Goal: Information Seeking & Learning: Understand process/instructions

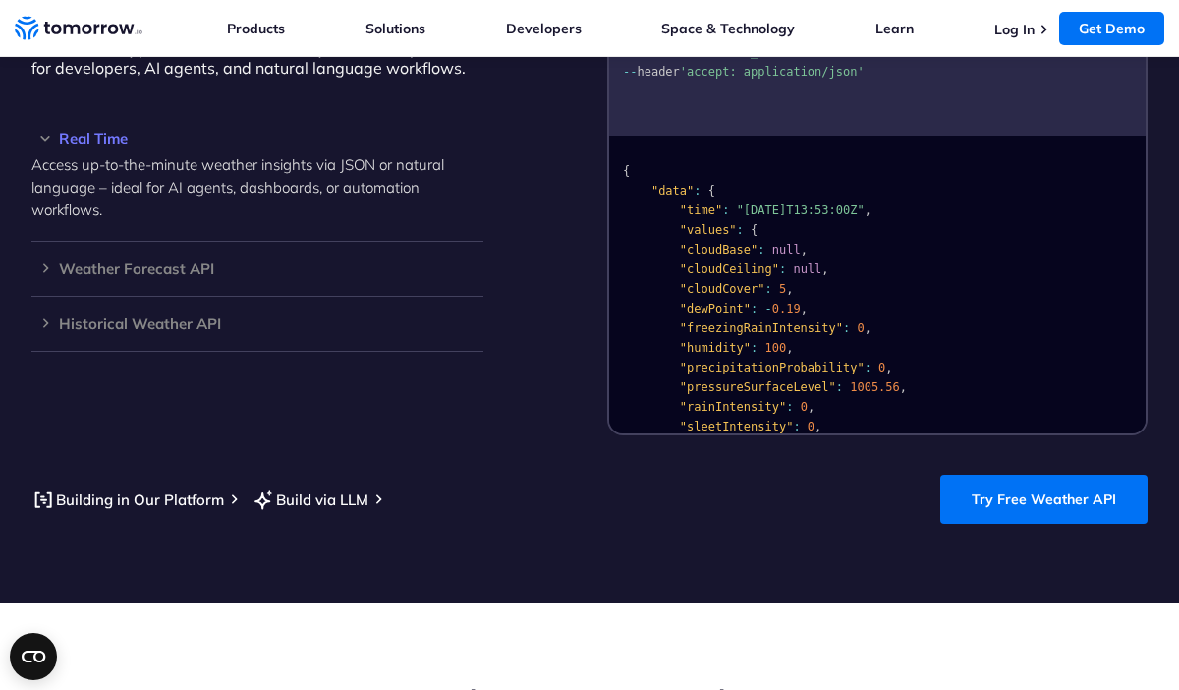
scroll to position [1827, 0]
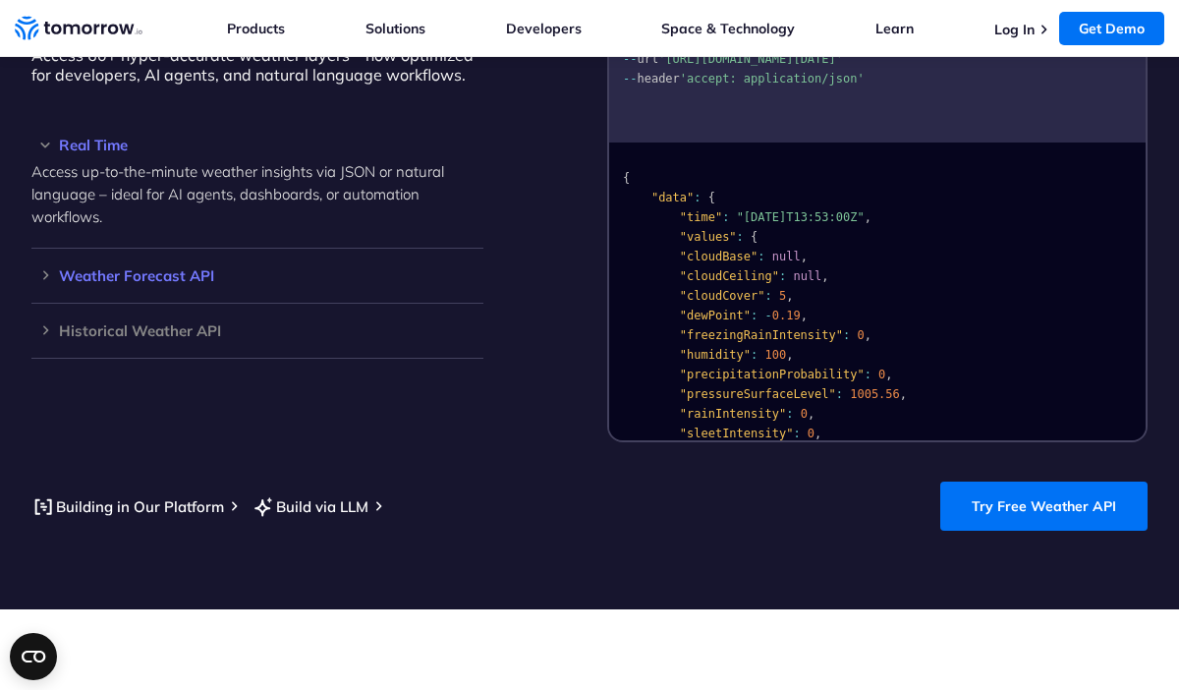
click at [164, 264] on div "Weather Forecast API Access ultra-accurate, hyperlocal data up to 14 days in th…" at bounding box center [257, 276] width 452 height 55
click at [167, 274] on h3 "Weather Forecast API" at bounding box center [257, 275] width 452 height 15
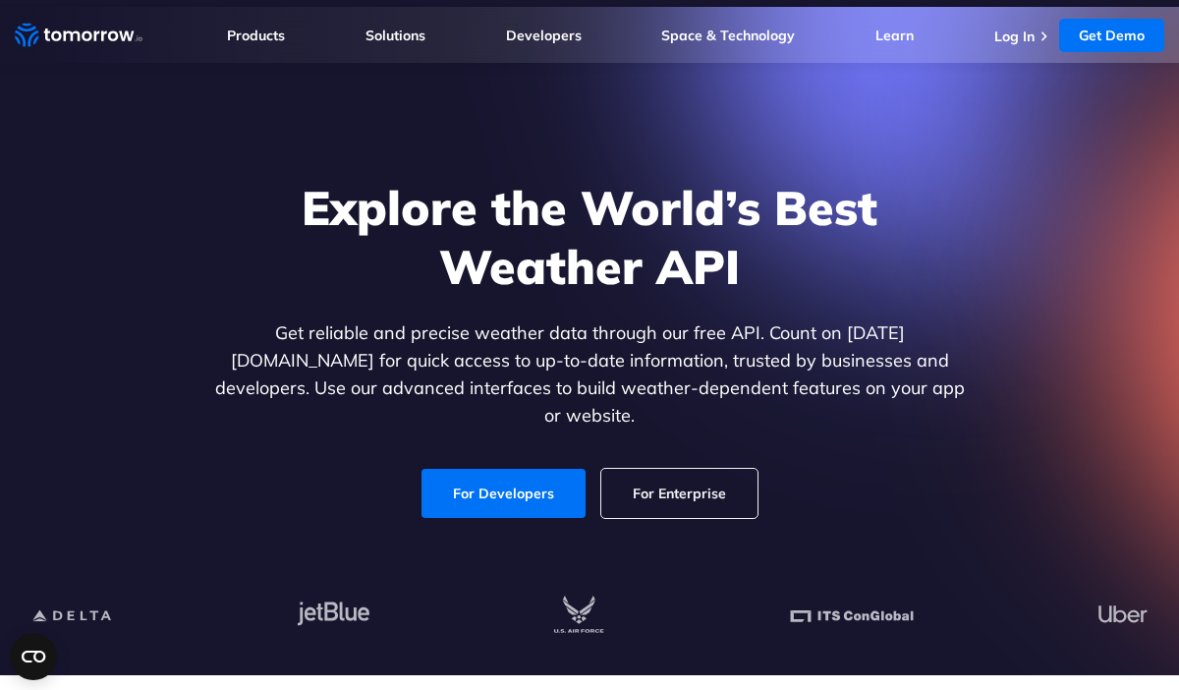
scroll to position [0, 0]
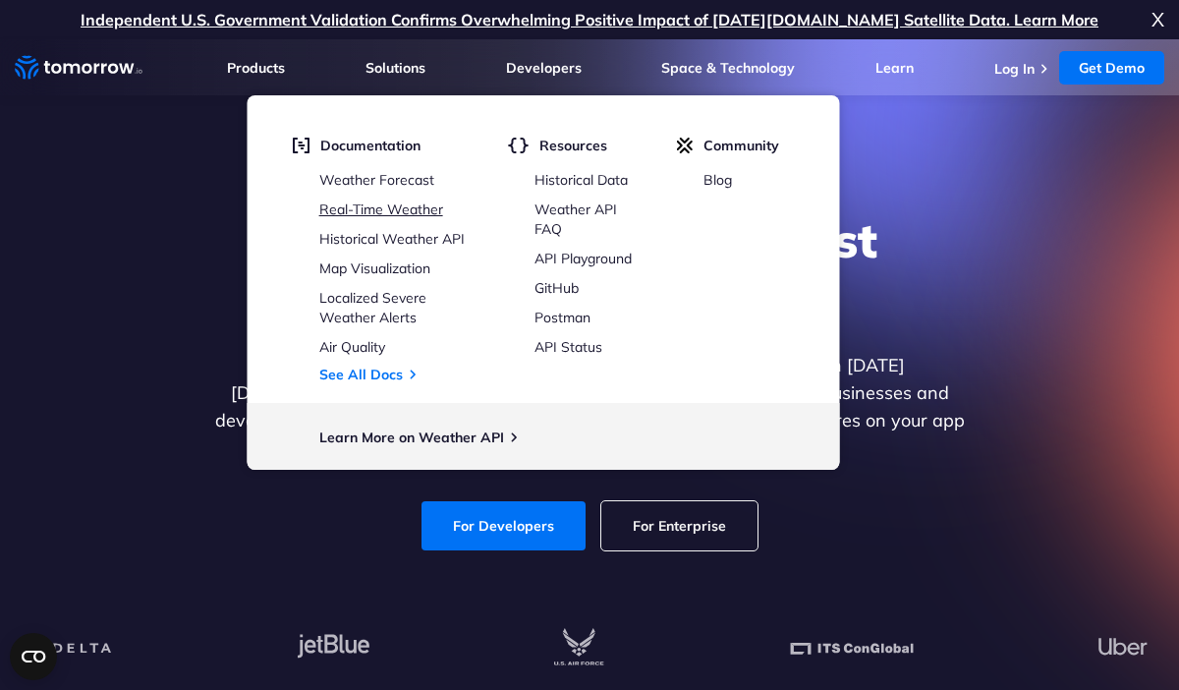
click at [408, 211] on link "Real-Time Weather" at bounding box center [381, 209] width 124 height 18
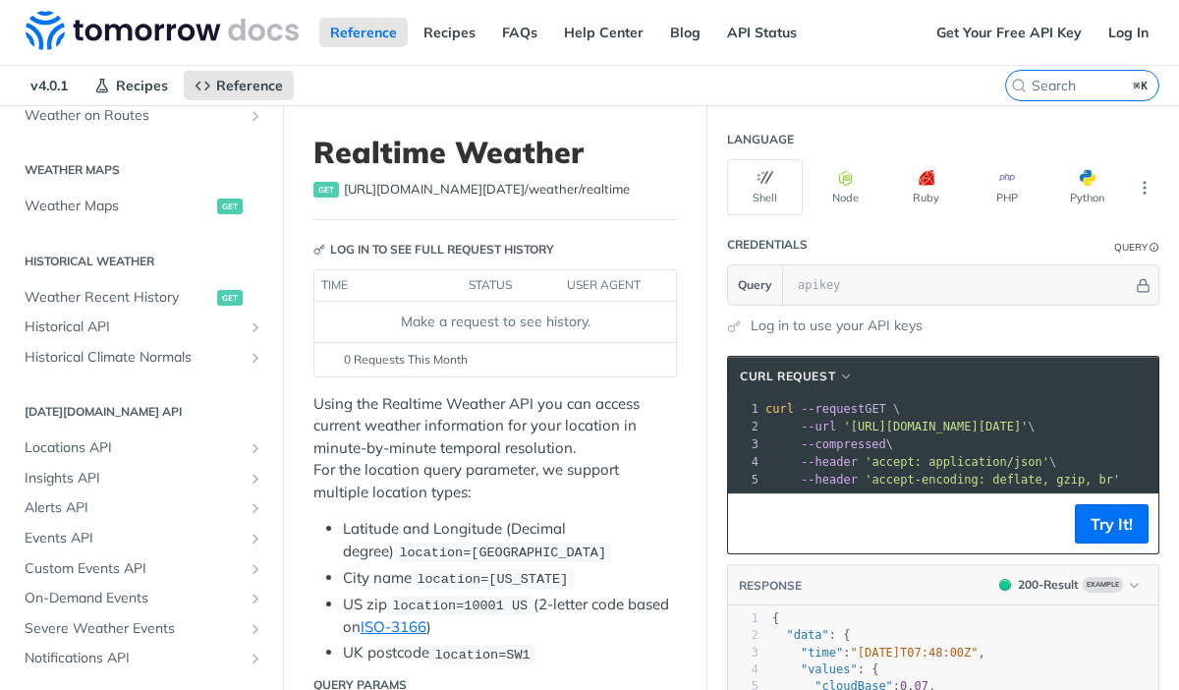
scroll to position [615, 0]
